Goal: Check status: Check status

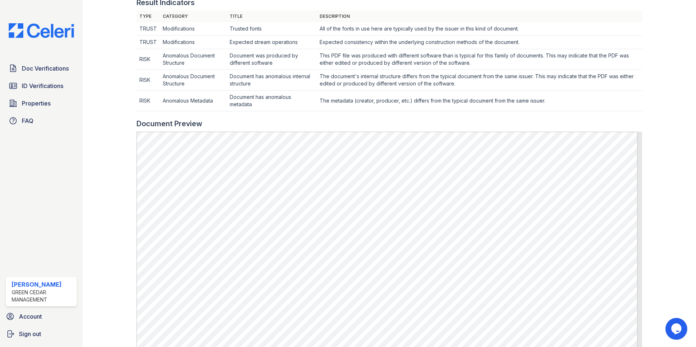
scroll to position [73, 0]
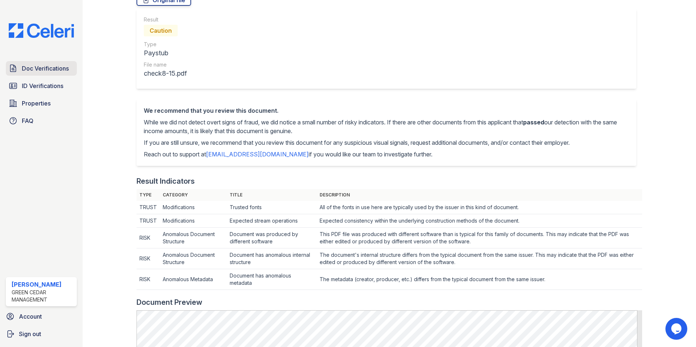
click at [51, 71] on span "Doc Verifications" at bounding box center [45, 68] width 47 height 9
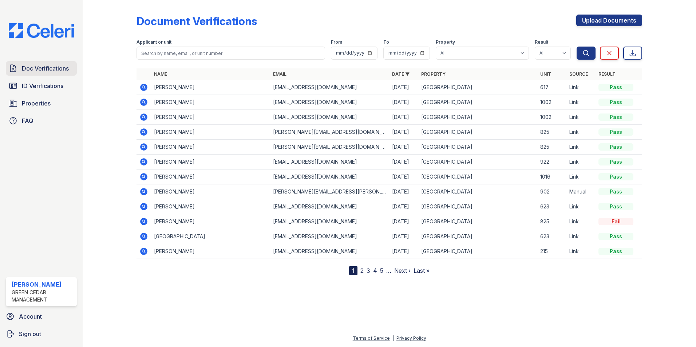
click at [39, 72] on span "Doc Verifications" at bounding box center [45, 68] width 47 height 9
click at [41, 79] on link "ID Verifications" at bounding box center [41, 86] width 71 height 15
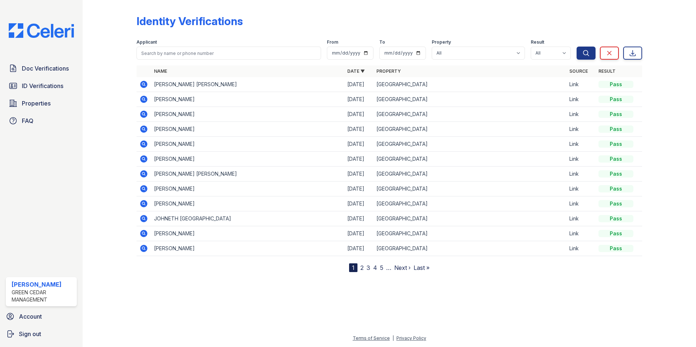
click at [144, 100] on icon at bounding box center [143, 99] width 9 height 9
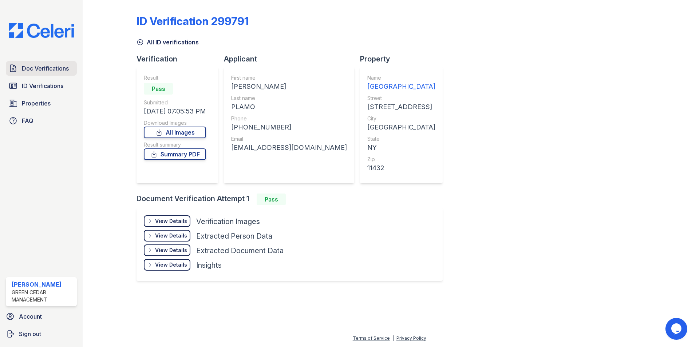
click at [58, 68] on span "Doc Verifications" at bounding box center [45, 68] width 47 height 9
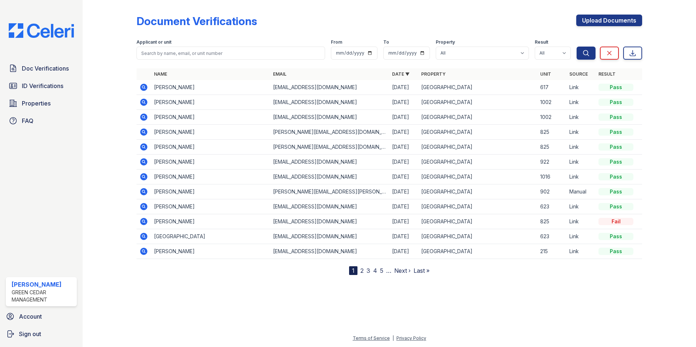
click at [142, 131] on icon at bounding box center [143, 132] width 9 height 9
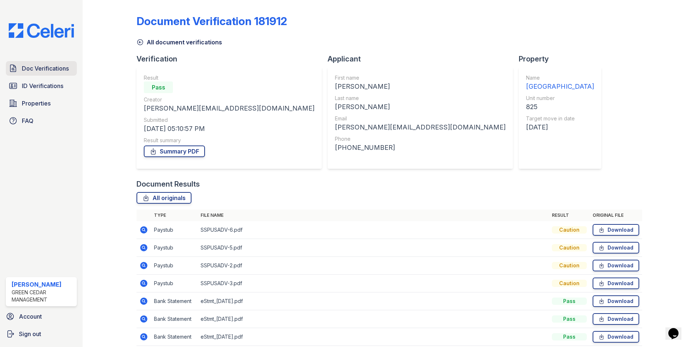
click at [57, 72] on span "Doc Verifications" at bounding box center [45, 68] width 47 height 9
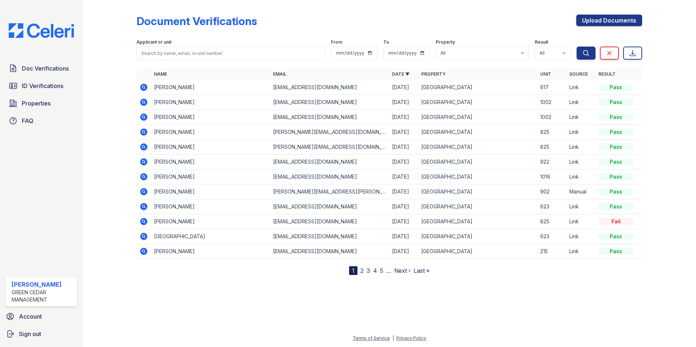
click at [146, 146] on icon at bounding box center [143, 146] width 7 height 7
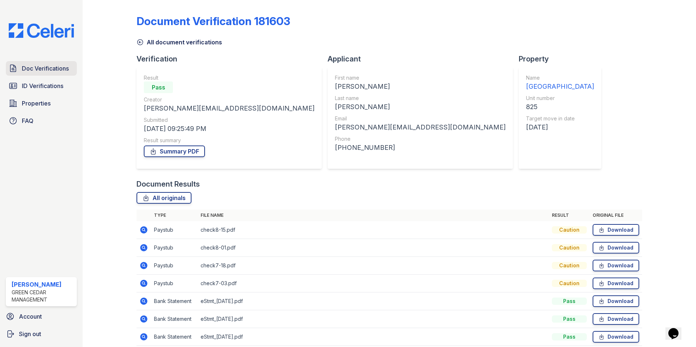
click at [54, 72] on span "Doc Verifications" at bounding box center [45, 68] width 47 height 9
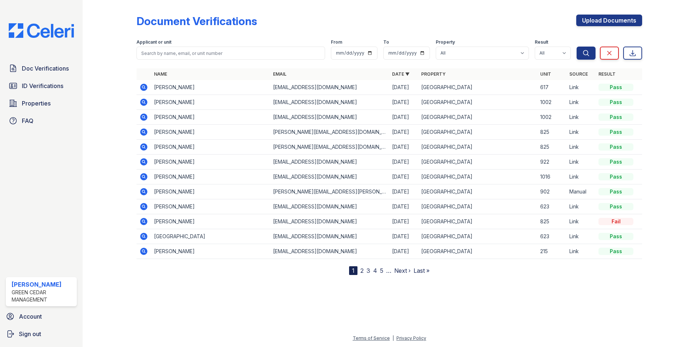
click at [143, 129] on icon at bounding box center [143, 132] width 7 height 7
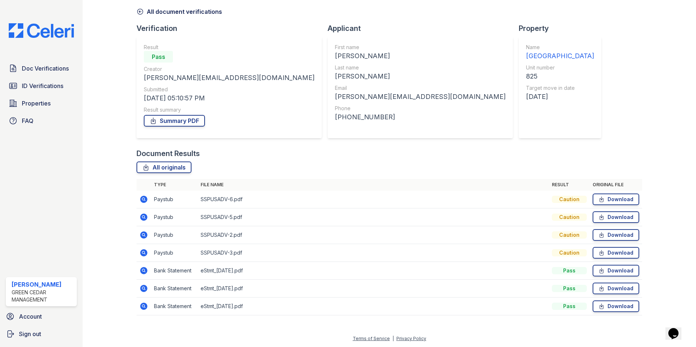
scroll to position [31, 0]
click at [144, 198] on icon at bounding box center [143, 199] width 9 height 9
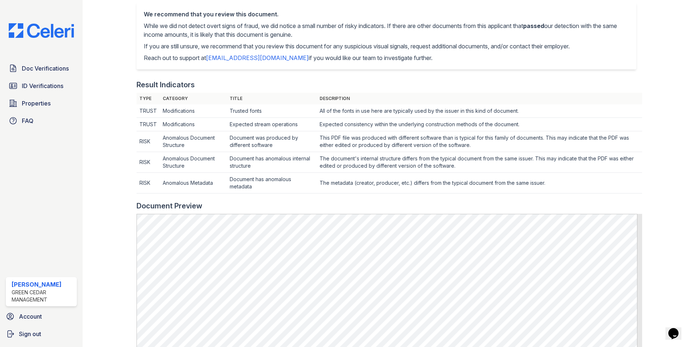
scroll to position [73, 0]
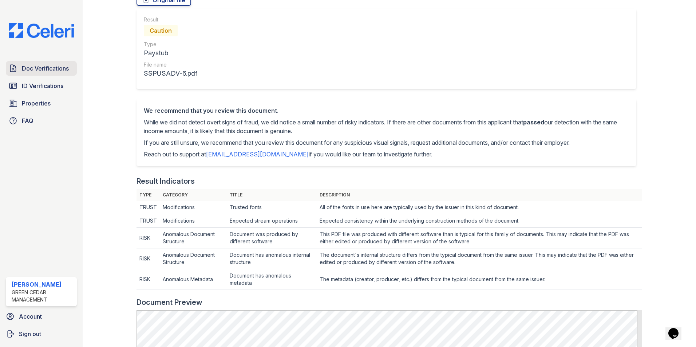
click at [43, 69] on span "Doc Verifications" at bounding box center [45, 68] width 47 height 9
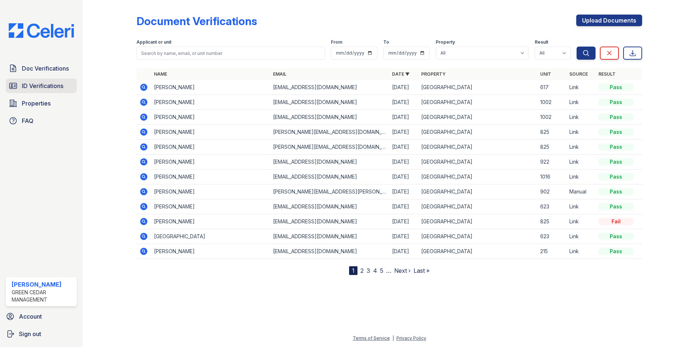
click at [38, 88] on span "ID Verifications" at bounding box center [43, 86] width 42 height 9
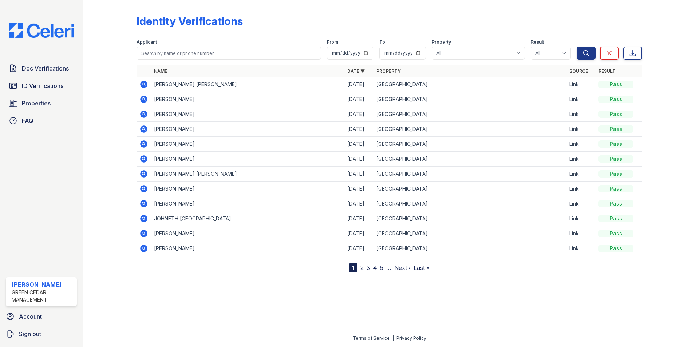
drag, startPoint x: 139, startPoint y: 84, endPoint x: 145, endPoint y: 84, distance: 6.6
click at [145, 84] on td at bounding box center [144, 84] width 15 height 15
click at [145, 84] on icon at bounding box center [143, 84] width 7 height 7
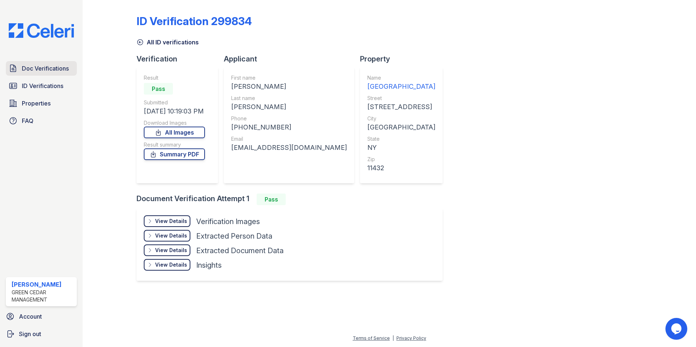
click at [38, 68] on span "Doc Verifications" at bounding box center [45, 68] width 47 height 9
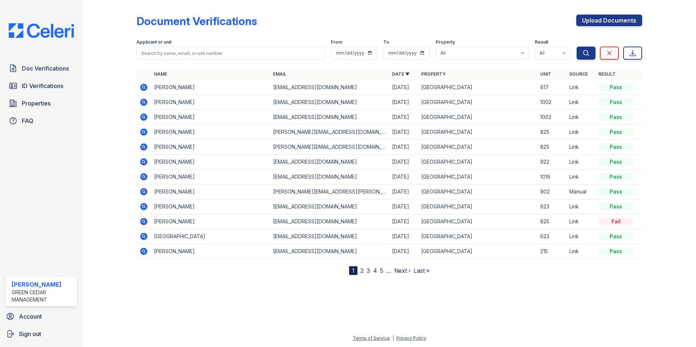
click at [147, 88] on icon at bounding box center [143, 87] width 7 height 7
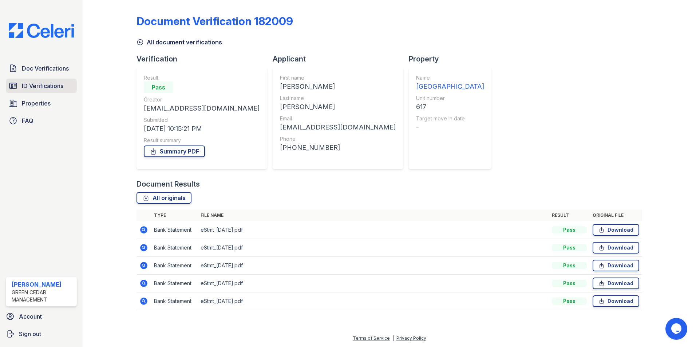
click at [55, 84] on span "ID Verifications" at bounding box center [43, 86] width 42 height 9
